Goal: Check status: Check status

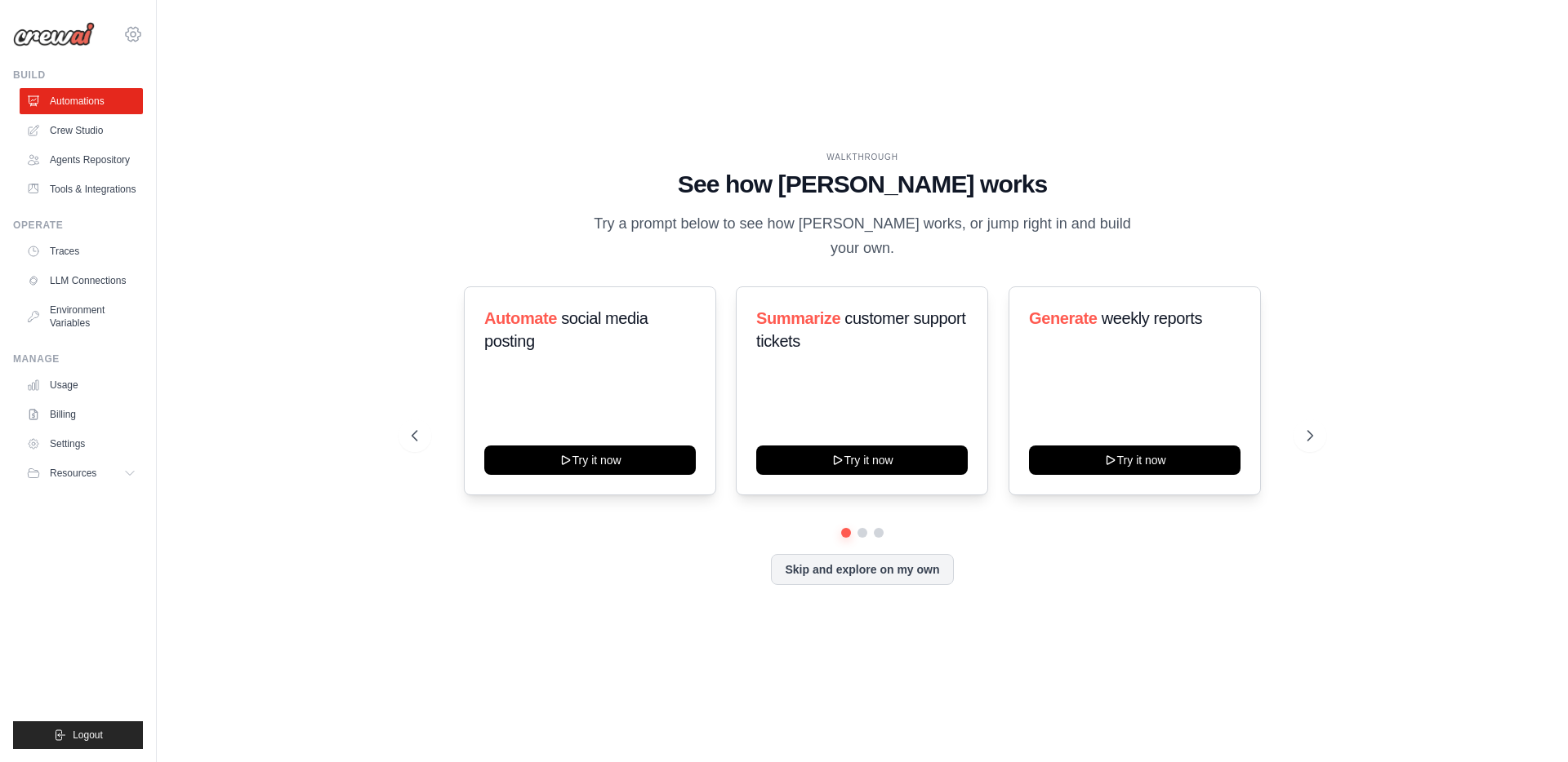
click at [133, 34] on icon at bounding box center [133, 34] width 20 height 20
click at [171, 102] on span "DS-DTS-Sandbox" at bounding box center [204, 101] width 129 height 16
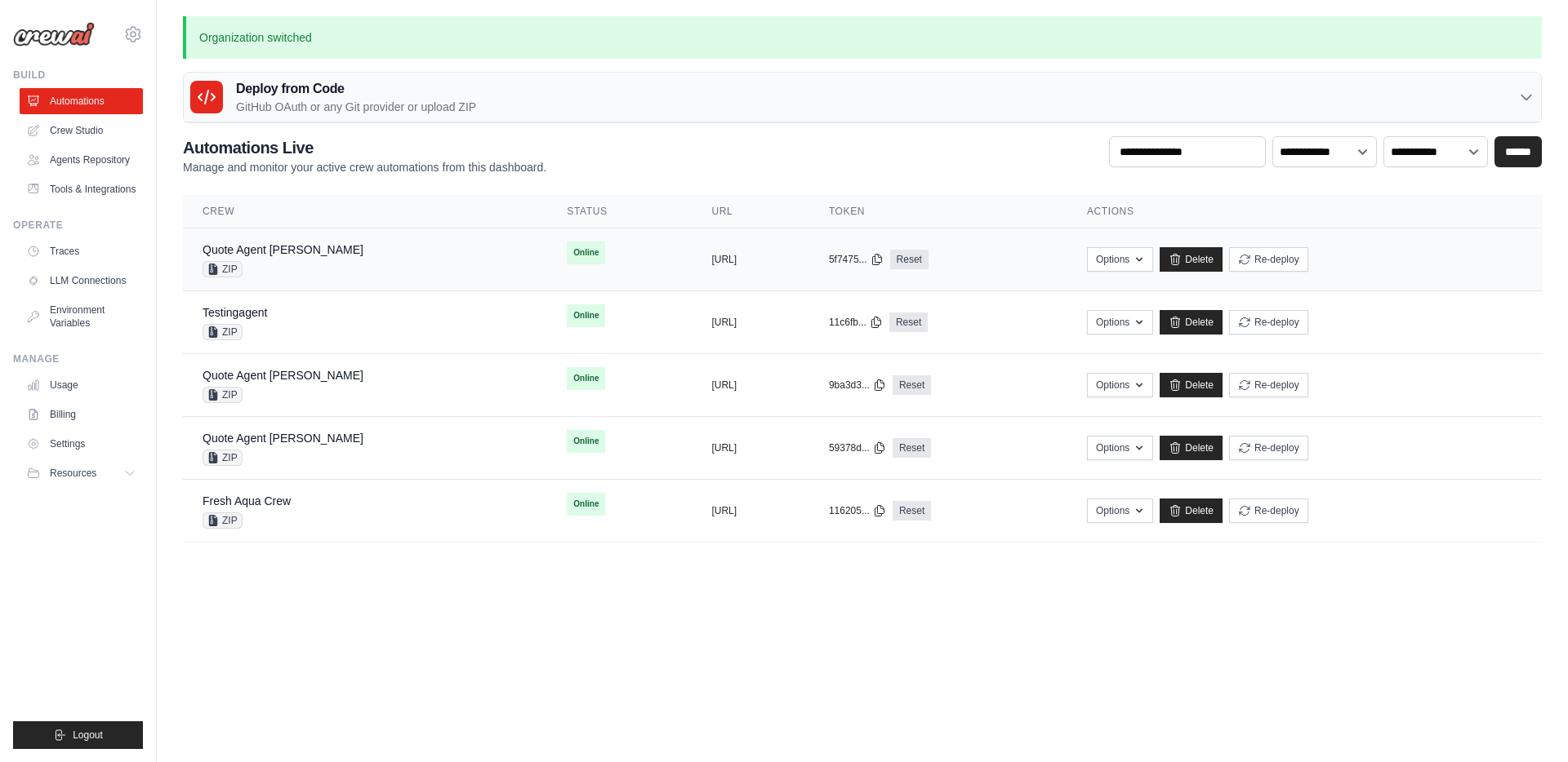
click at [371, 251] on div "Quote Agent Crewai ZIP" at bounding box center [365, 260] width 325 height 36
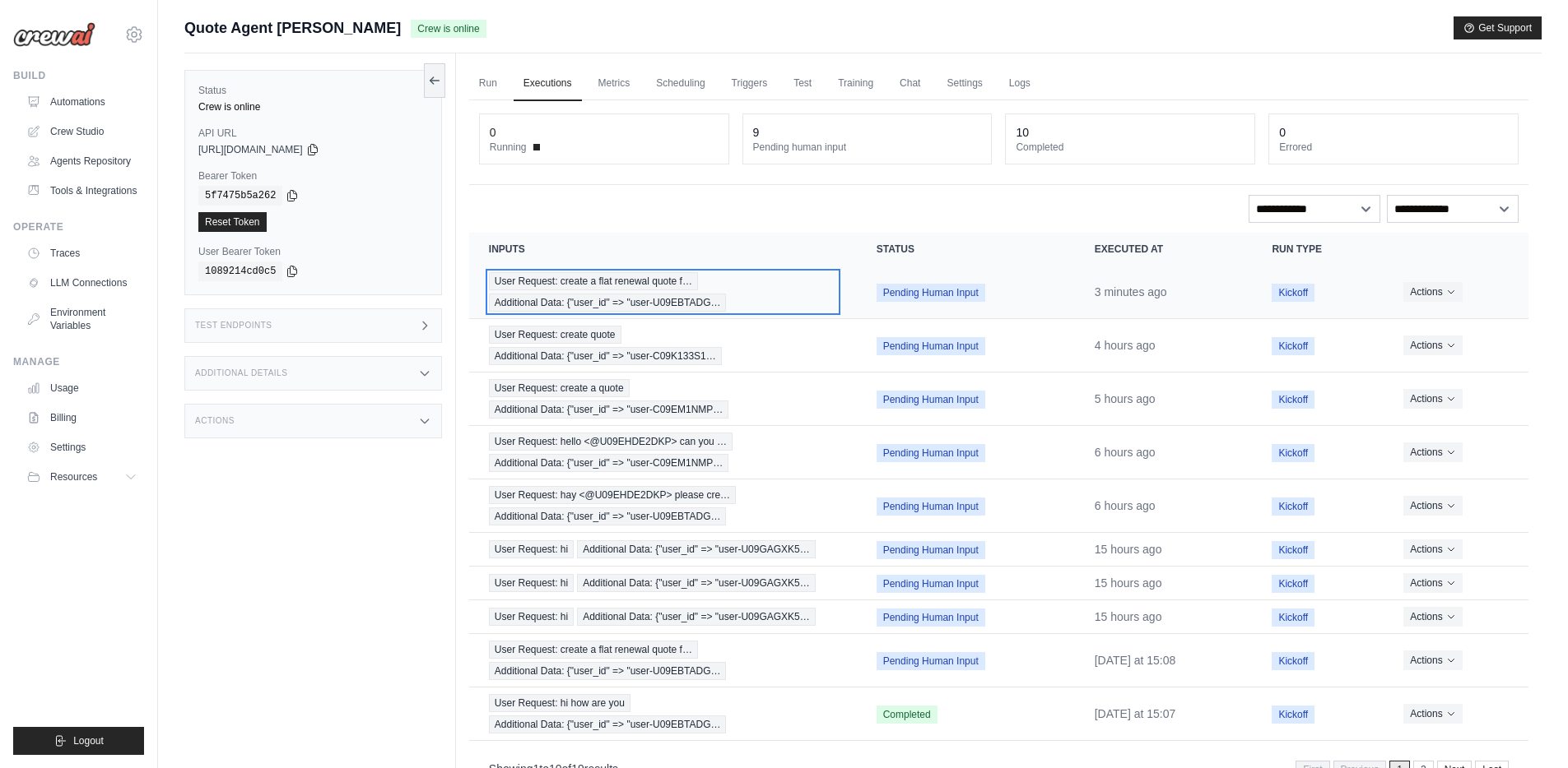
click at [761, 284] on div "User Request: create a flat renewal quote f… Additional Data: {"user_id" => "us…" at bounding box center [663, 292] width 348 height 40
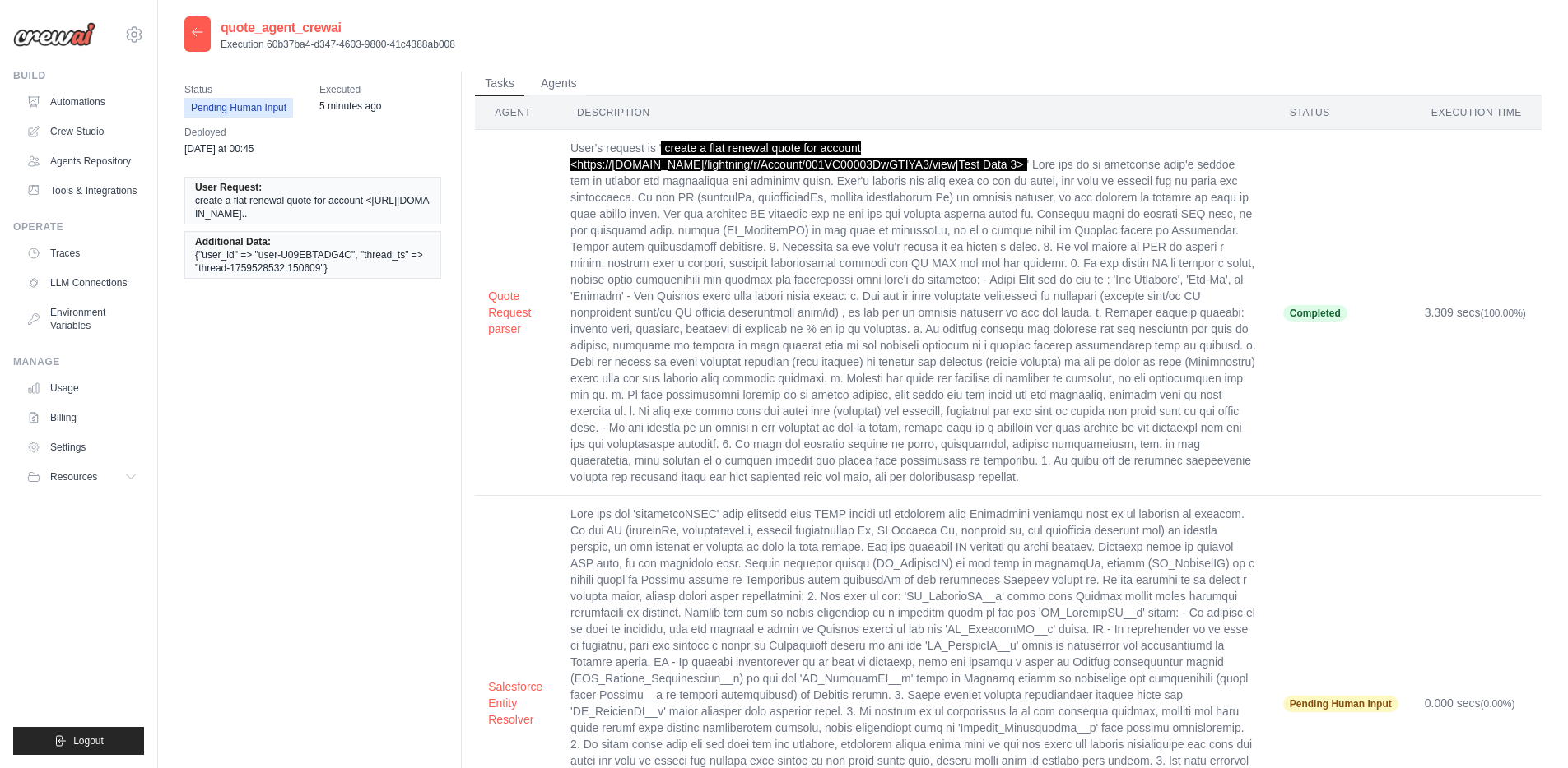
click at [192, 37] on icon at bounding box center [197, 32] width 13 height 13
click at [193, 36] on icon at bounding box center [197, 32] width 13 height 13
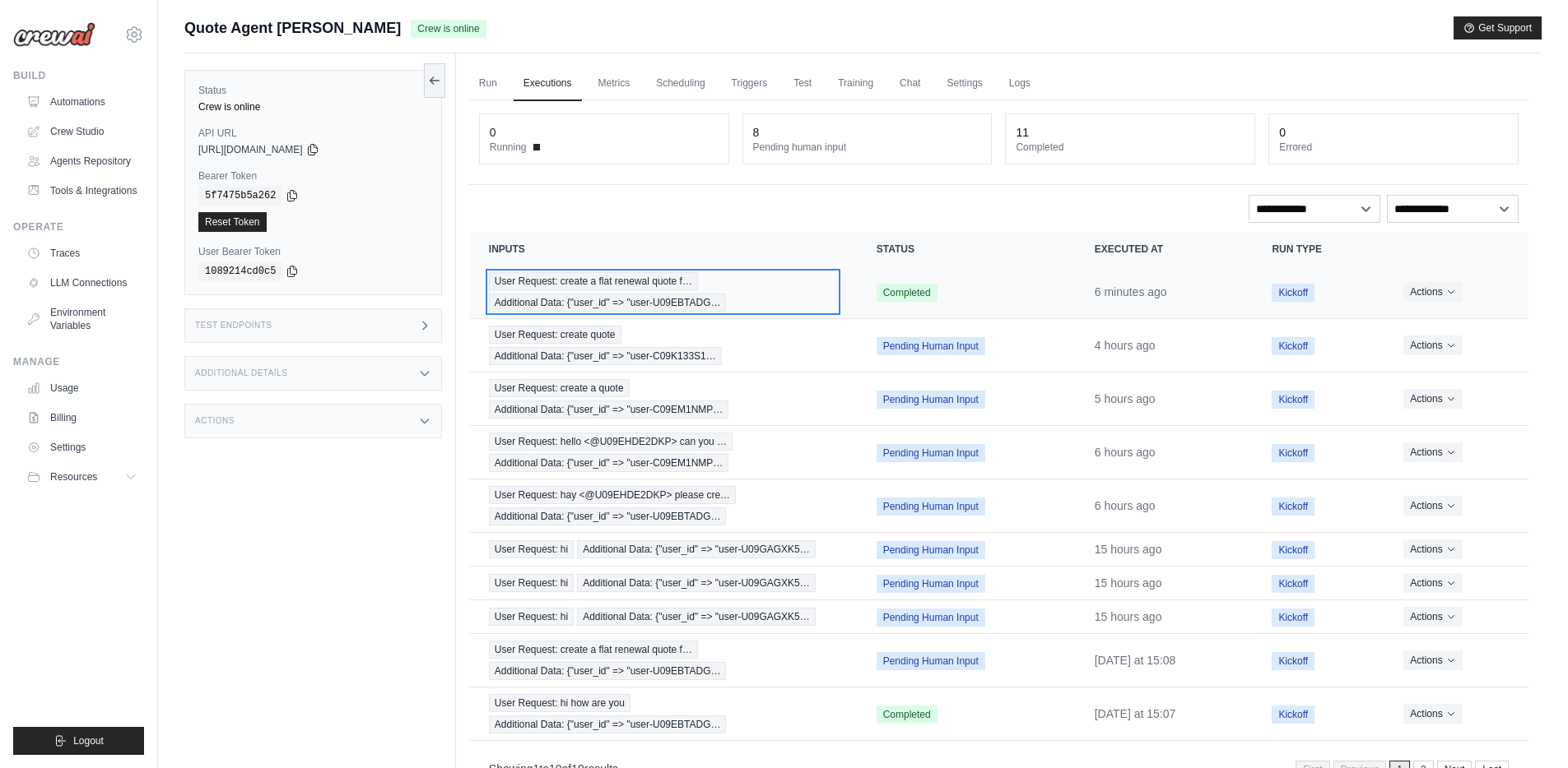
click at [794, 290] on div "User Request: create a flat renewal quote f… Additional Data: {"user_id" => "us…" at bounding box center [663, 292] width 348 height 40
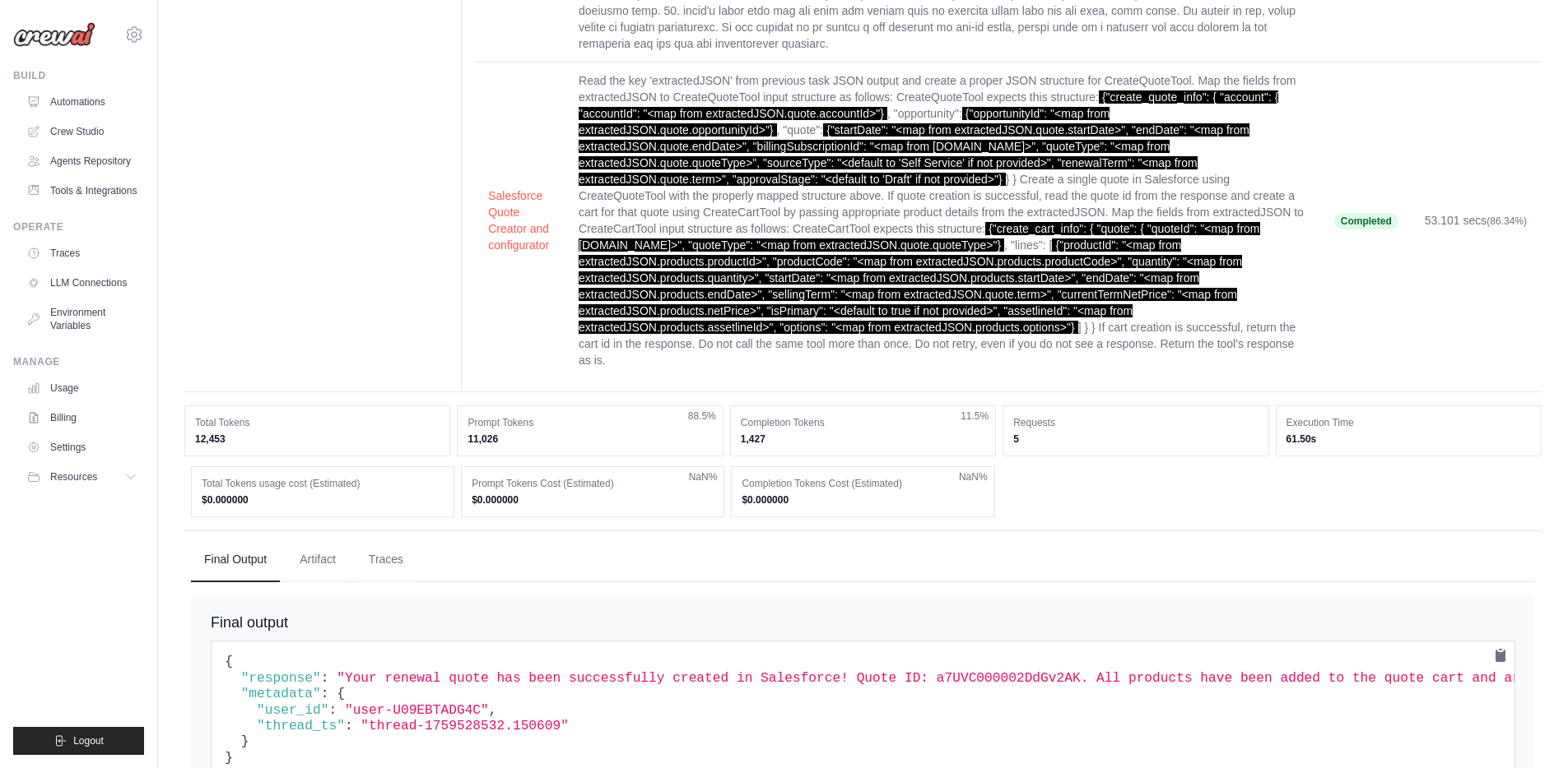
scroll to position [859, 0]
